Goal: Transaction & Acquisition: Download file/media

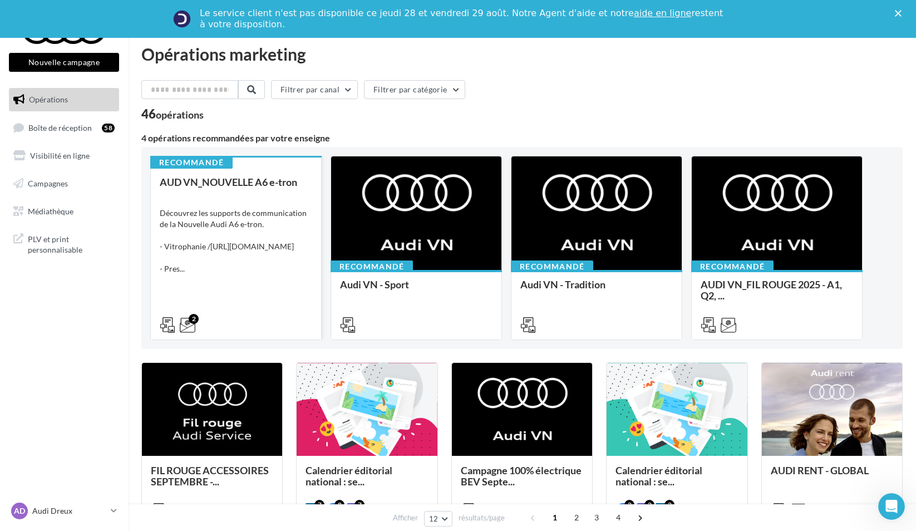
scroll to position [4, 0]
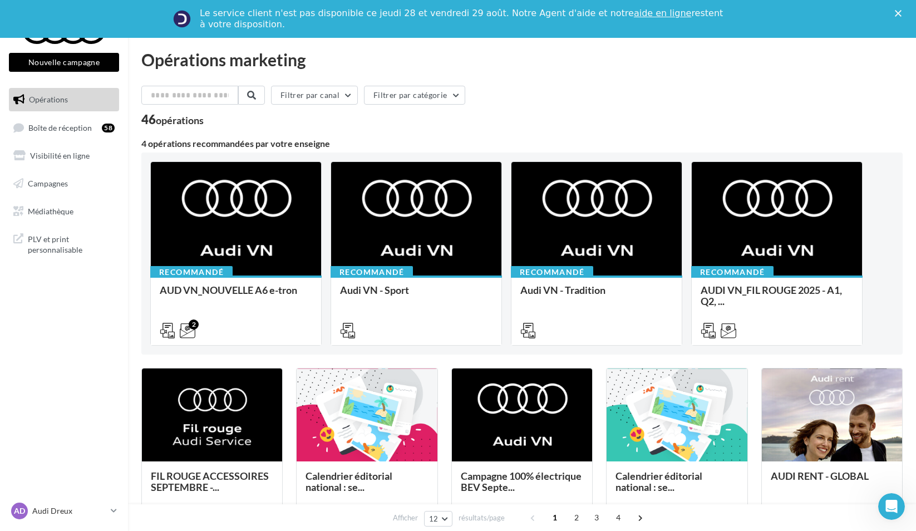
click at [902, 11] on polygon "Fermer" at bounding box center [898, 13] width 7 height 7
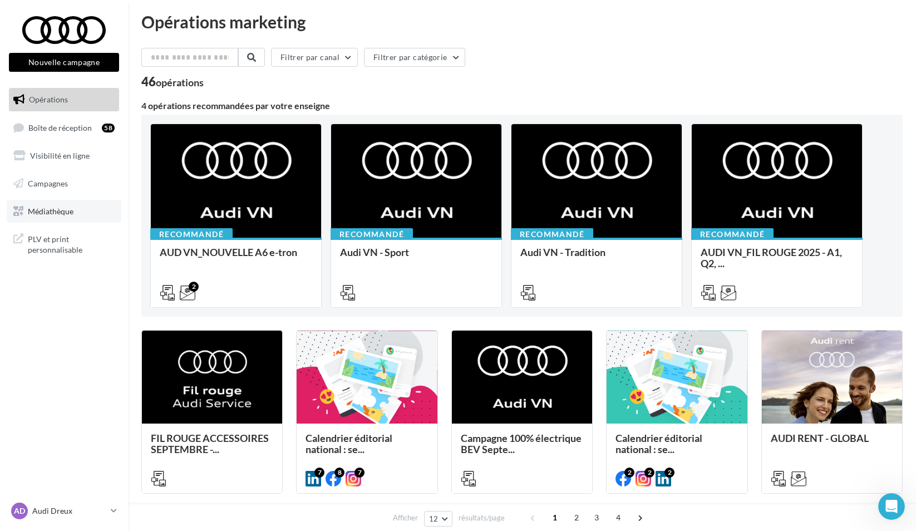
click at [82, 216] on link "Médiathèque" at bounding box center [64, 211] width 115 height 23
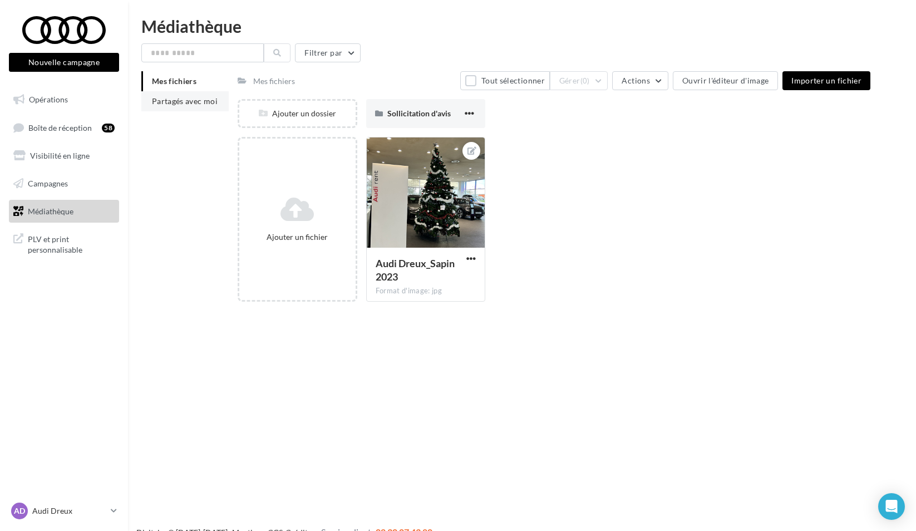
click at [199, 102] on span "Partagés avec moi" at bounding box center [185, 100] width 66 height 9
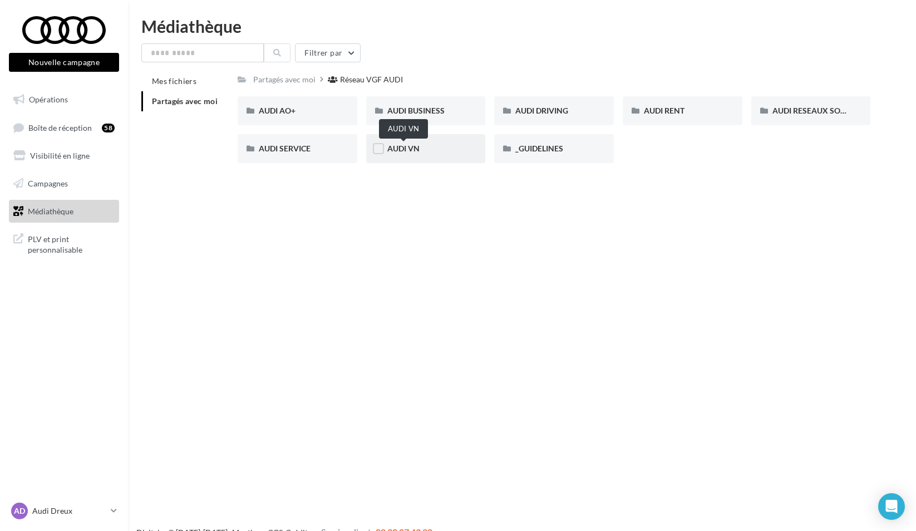
click at [417, 144] on span "AUDI VN" at bounding box center [404, 148] width 32 height 9
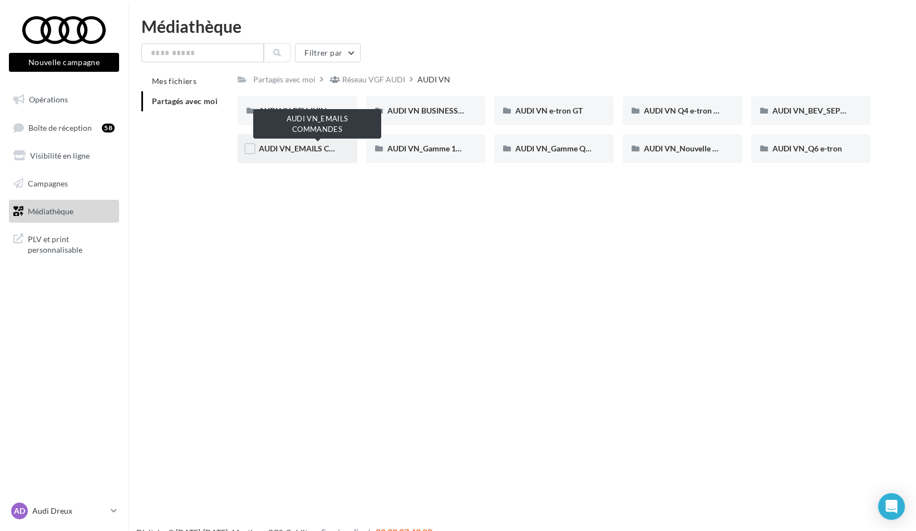
click at [311, 152] on span "AUDI VN_EMAILS COMMANDES" at bounding box center [317, 148] width 117 height 9
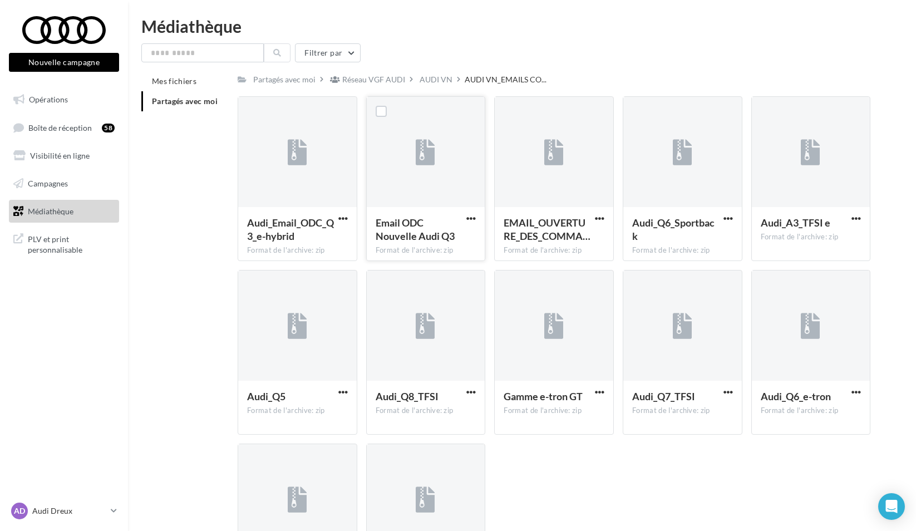
click at [447, 182] on div at bounding box center [426, 152] width 119 height 111
click at [475, 217] on span "button" at bounding box center [471, 218] width 9 height 9
click at [436, 237] on button "Télécharger" at bounding box center [422, 240] width 111 height 29
click at [341, 222] on span "button" at bounding box center [343, 218] width 9 height 9
click at [322, 246] on button "Télécharger" at bounding box center [294, 240] width 111 height 29
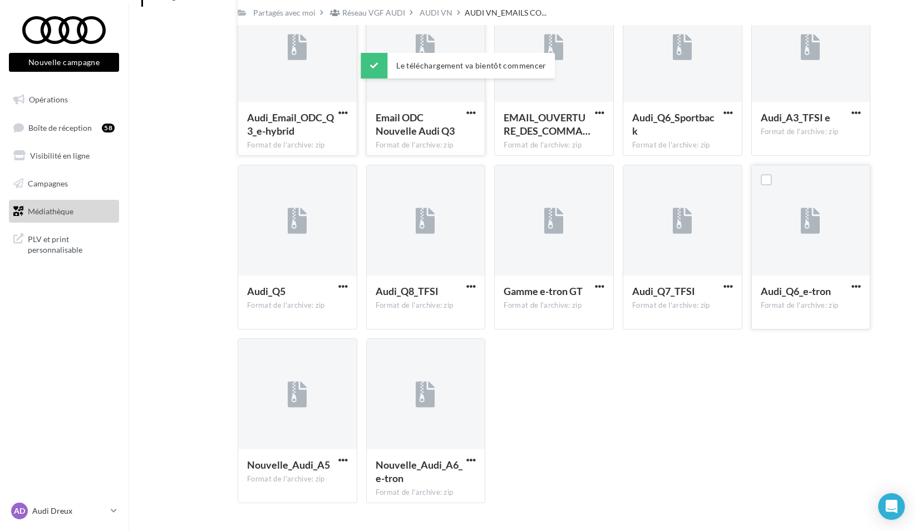
scroll to position [93, 0]
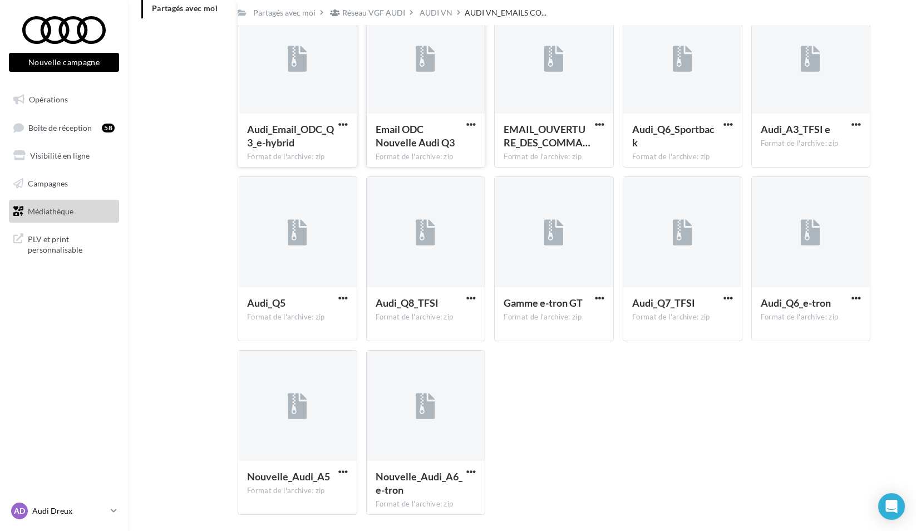
click at [56, 512] on p "Audi Dreux" at bounding box center [69, 511] width 74 height 11
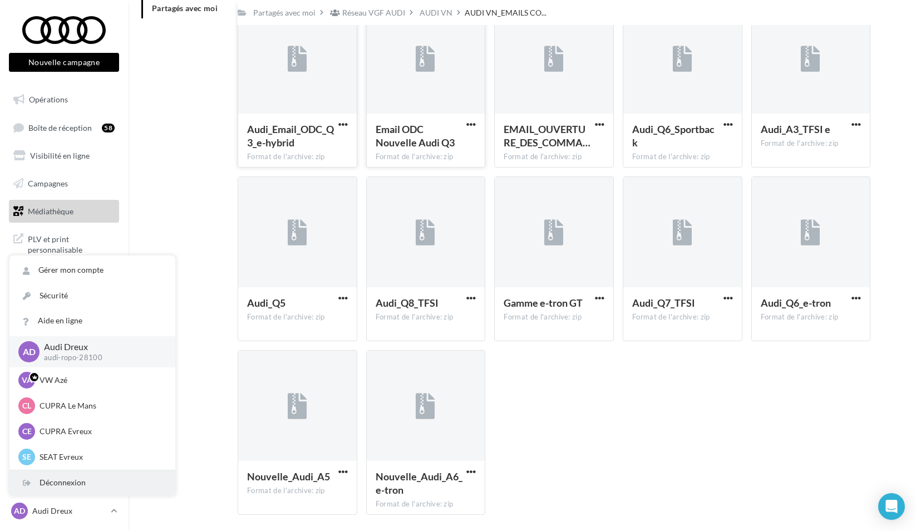
click at [69, 485] on div "Déconnexion" at bounding box center [92, 482] width 166 height 25
